Goal: Find specific page/section: Find specific page/section

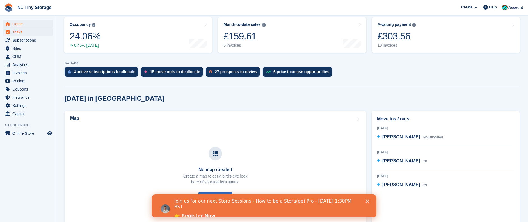
scroll to position [69, 0]
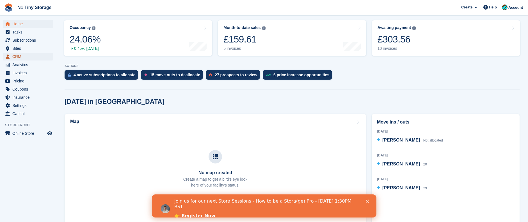
click at [28, 60] on span "CRM" at bounding box center [29, 57] width 34 height 8
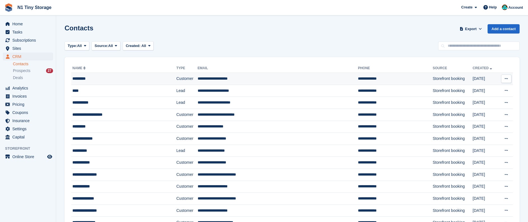
click at [92, 78] on div "*********" at bounding box center [113, 79] width 83 height 6
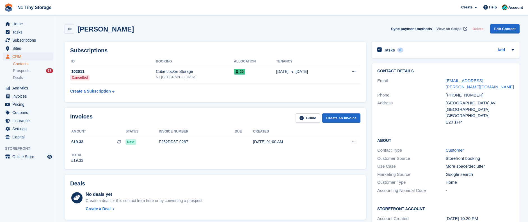
click at [447, 27] on span "View on Stripe" at bounding box center [449, 29] width 25 height 6
